Goal: Task Accomplishment & Management: Use online tool/utility

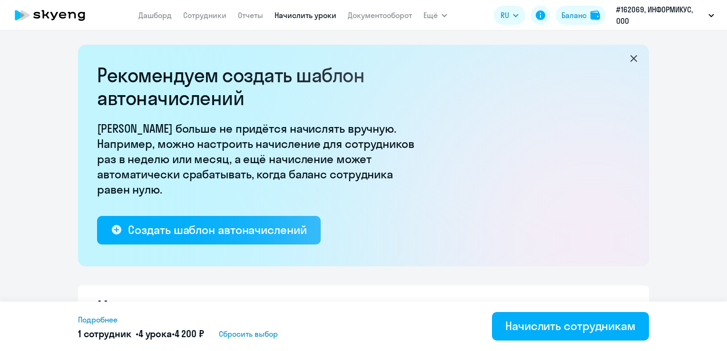
select select "10"
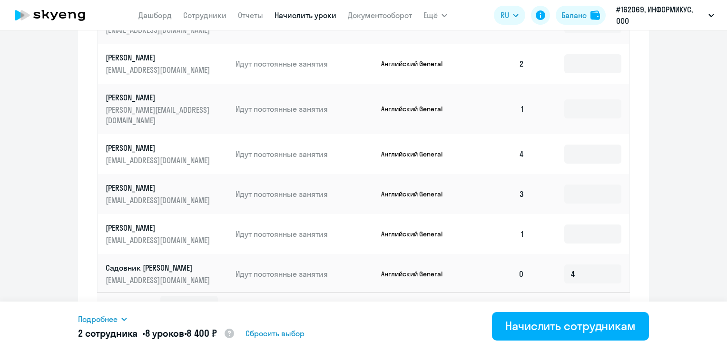
type input "4"
click at [612, 303] on icon at bounding box center [613, 305] width 3 height 5
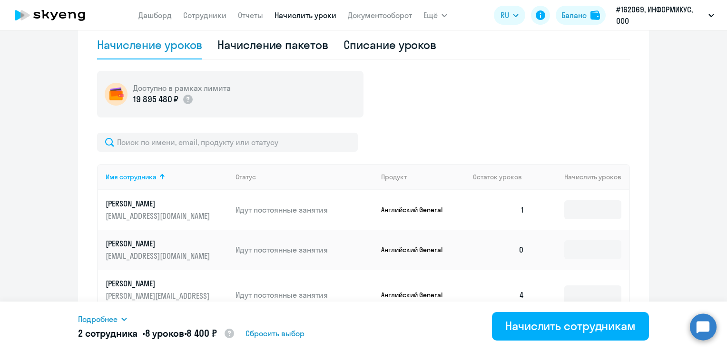
scroll to position [368, 0]
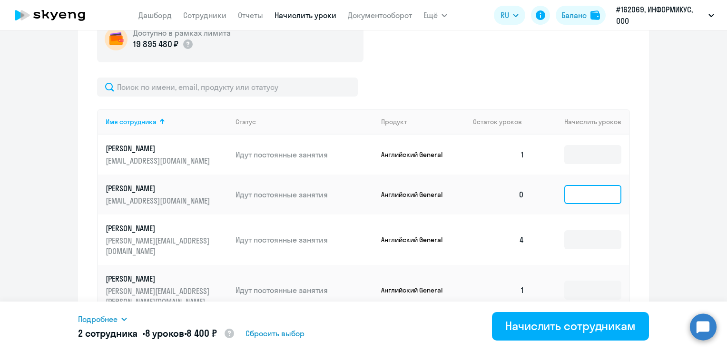
click at [584, 193] on input at bounding box center [593, 194] width 57 height 19
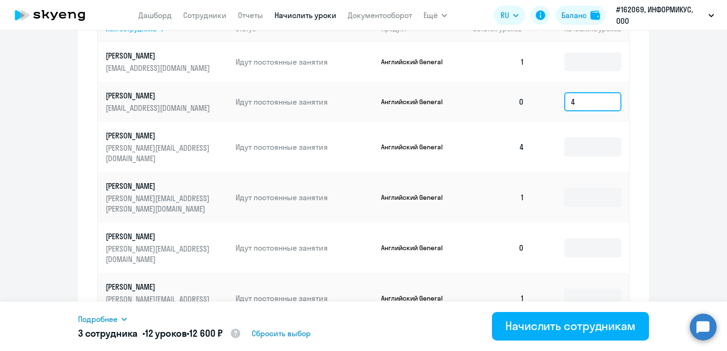
scroll to position [463, 0]
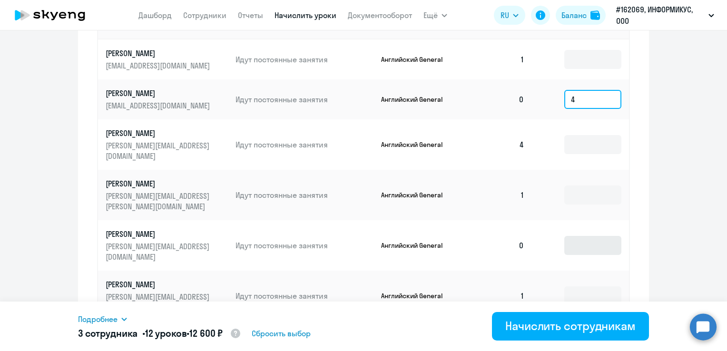
type input "4"
click at [582, 236] on input at bounding box center [593, 245] width 57 height 19
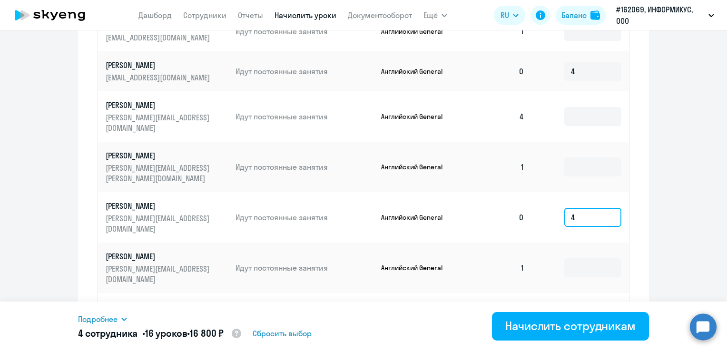
scroll to position [511, 0]
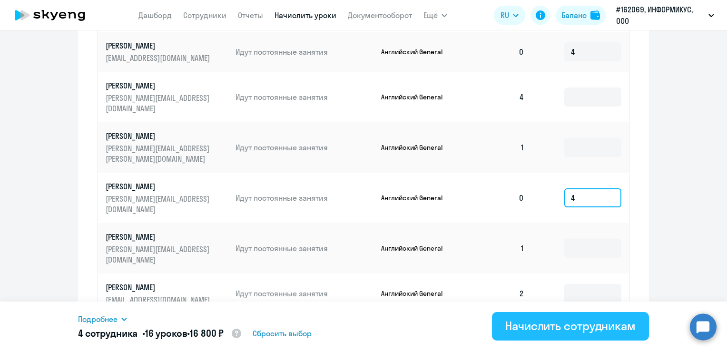
type input "4"
click at [585, 327] on div "Начислить сотрудникам" at bounding box center [571, 325] width 130 height 15
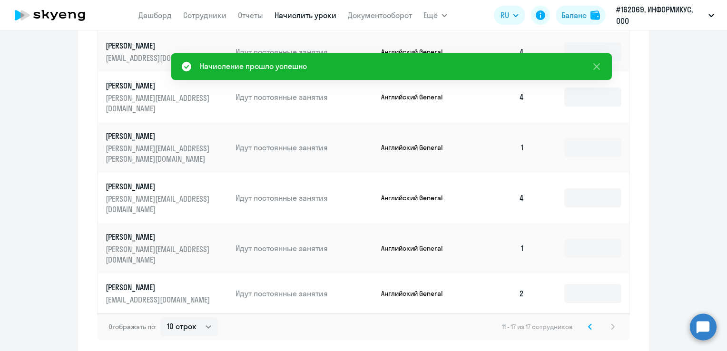
click at [586, 321] on svg-icon at bounding box center [590, 326] width 11 height 11
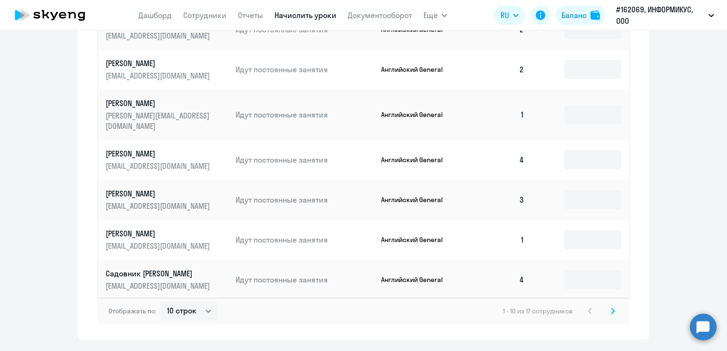
scroll to position [631, 0]
